Goal: Check status: Check status

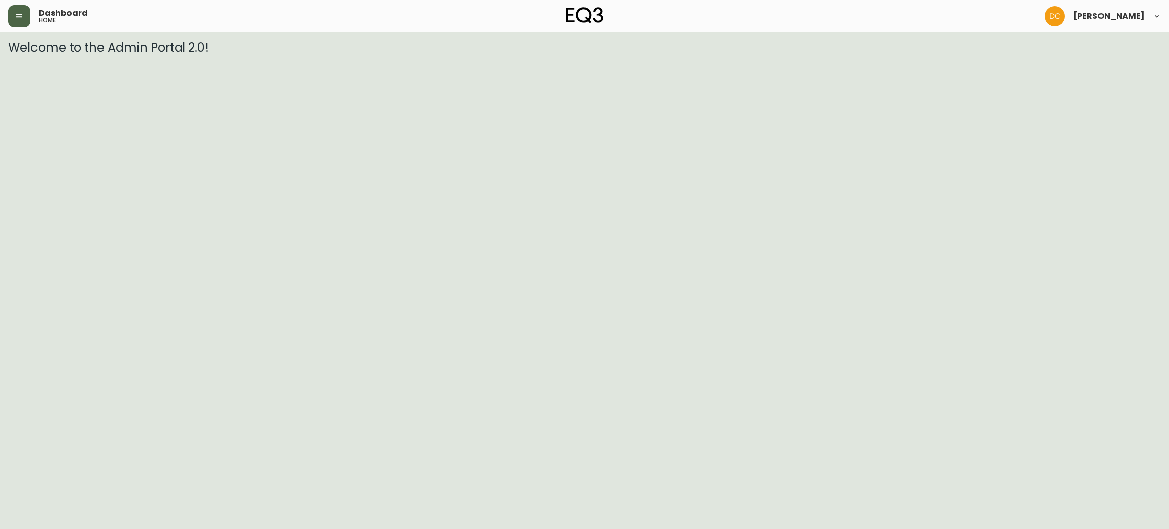
click at [20, 17] on icon "button" at bounding box center [19, 16] width 8 height 8
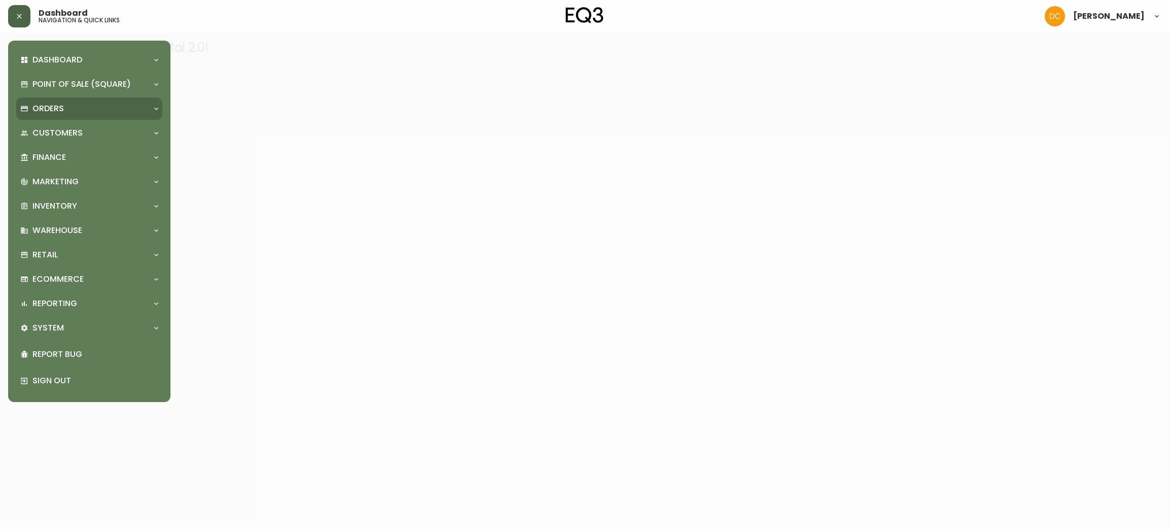
click at [54, 100] on div "Orders" at bounding box center [89, 108] width 146 height 22
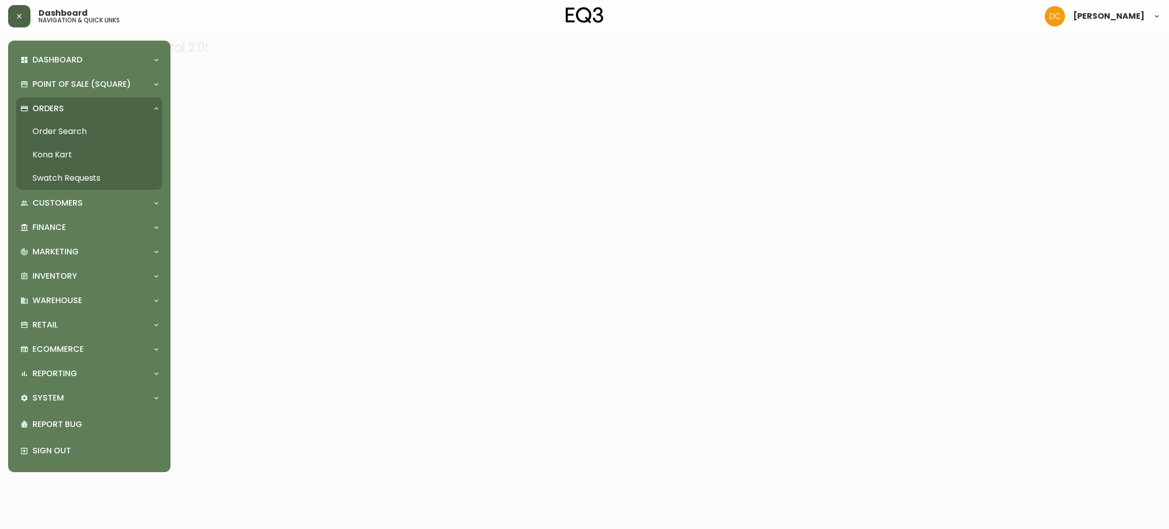
click at [78, 136] on link "Order Search" at bounding box center [89, 131] width 146 height 23
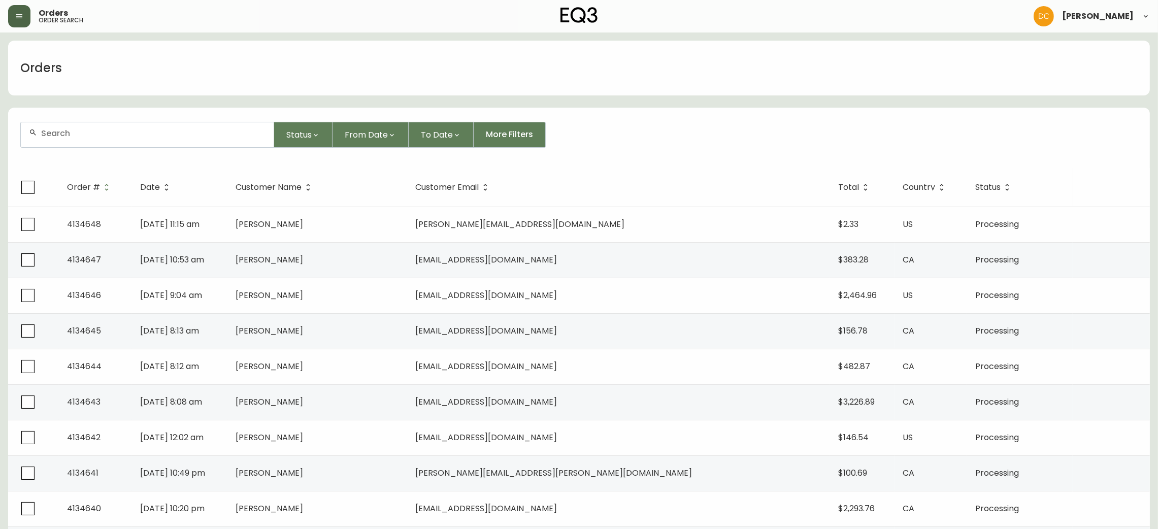
click at [185, 132] on input "text" at bounding box center [153, 133] width 224 height 10
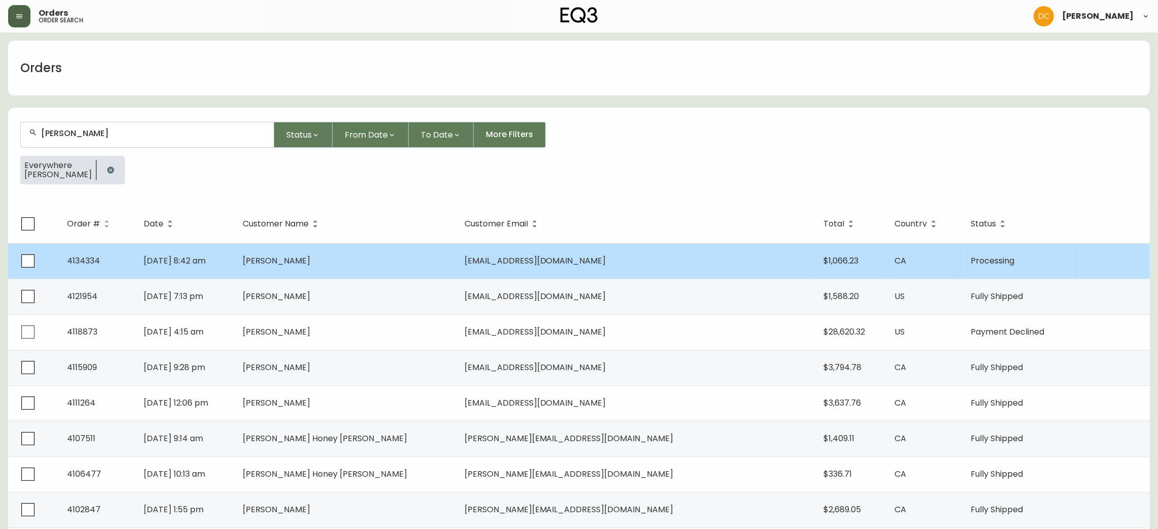
type input "[PERSON_NAME]"
click at [310, 258] on span "[PERSON_NAME]" at bounding box center [276, 261] width 67 height 12
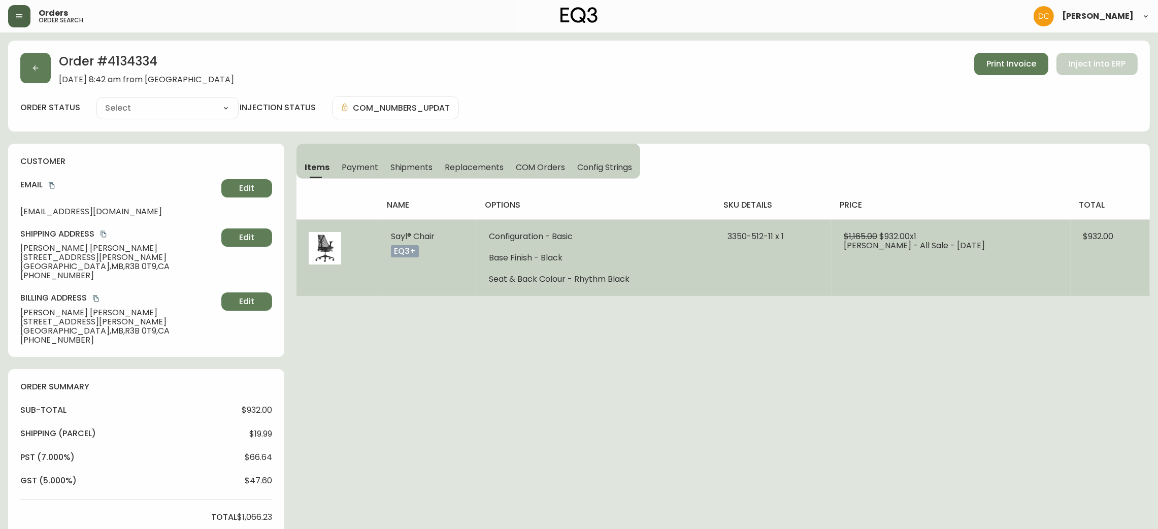
type input "Processing"
select select "PROCESSING"
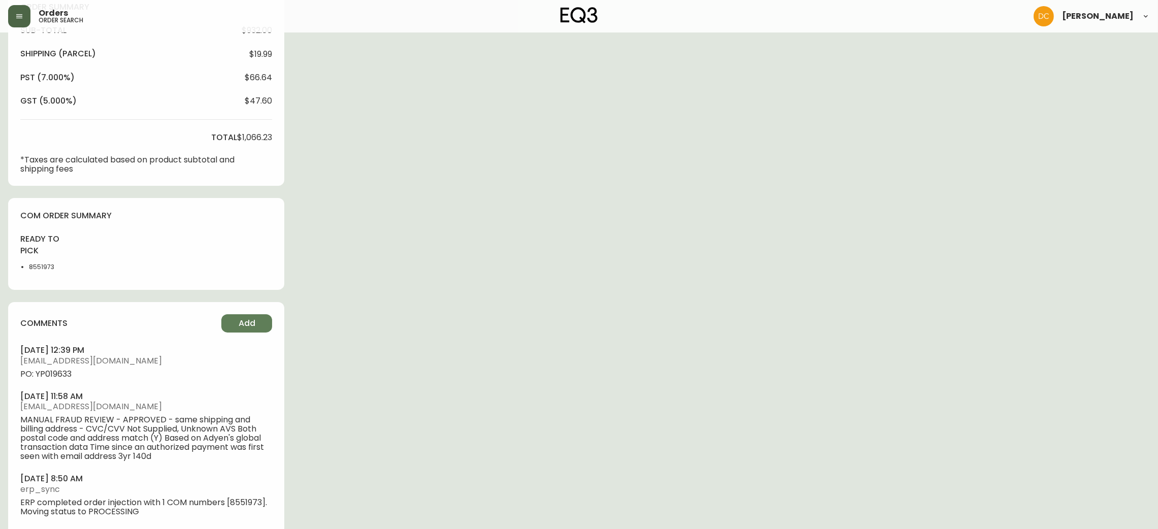
scroll to position [380, 0]
